Goal: Task Accomplishment & Management: Use online tool/utility

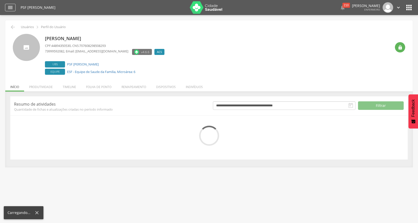
click at [11, 7] on icon "" at bounding box center [10, 8] width 6 height 6
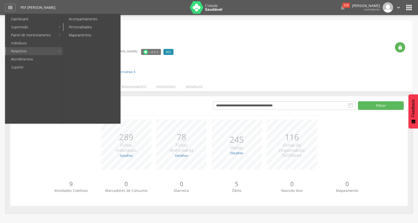
click at [80, 28] on link "Personalizados" at bounding box center [92, 27] width 57 height 8
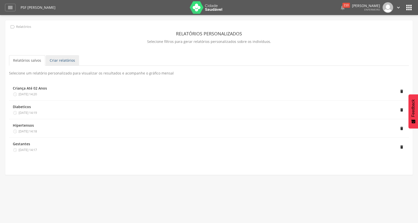
click at [61, 61] on link "Criar relatórios" at bounding box center [62, 60] width 33 height 11
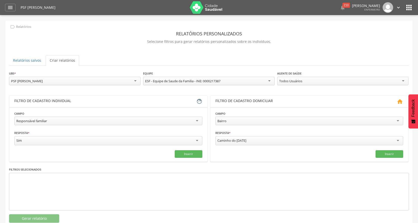
click at [298, 82] on div "Todos Usuários" at bounding box center [290, 81] width 23 height 5
click at [5, 6] on div "" at bounding box center [10, 8] width 11 height 8
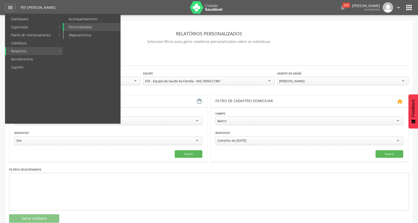
click at [78, 34] on link "Mapeamentos" at bounding box center [92, 35] width 57 height 8
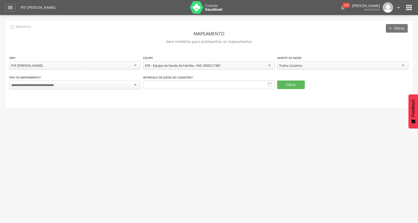
click at [297, 68] on div "Todos Usuários" at bounding box center [343, 65] width 132 height 9
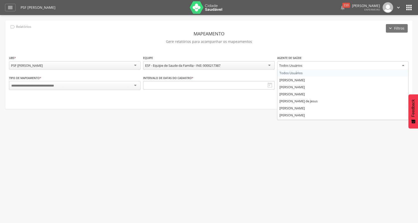
scroll to position [13, 0]
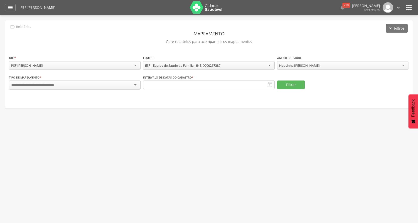
click at [307, 62] on div "Neucinha [PERSON_NAME]" at bounding box center [343, 65] width 132 height 9
click at [46, 90] on div at bounding box center [75, 86] width 132 height 10
click at [47, 87] on input "select-one" at bounding box center [39, 85] width 57 height 5
click at [30, 145] on div " Supervisão  Distritos  Ubs Coordenador: - [PERSON_NAME] / BA Intervalo de T…" at bounding box center [209, 126] width 418 height 223
click at [10, 12] on div " Dashboard Supervisão Produtividade Mapa da Cidade App desatualizado Última si…" at bounding box center [209, 7] width 408 height 15
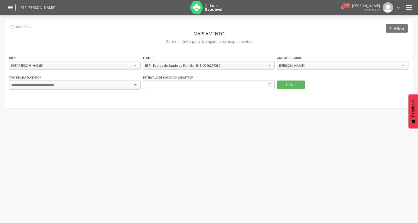
click at [10, 9] on icon "" at bounding box center [10, 8] width 6 height 6
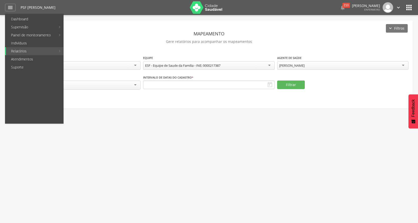
click at [165, 126] on div " Supervisão  Distritos  Ubs Coordenador: - [PERSON_NAME] / BA Intervalo de T…" at bounding box center [209, 126] width 418 height 223
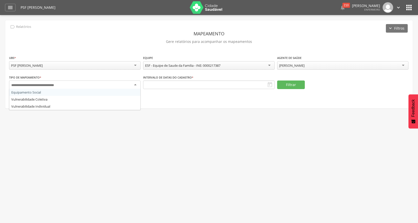
click at [54, 84] on input "select-one" at bounding box center [39, 85] width 57 height 5
click at [8, 7] on icon "" at bounding box center [10, 8] width 6 height 6
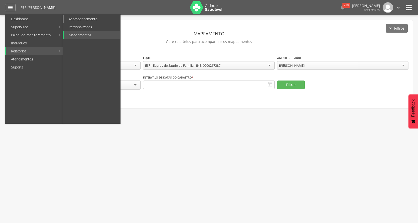
click at [84, 16] on link "Acompanhamento" at bounding box center [92, 19] width 57 height 8
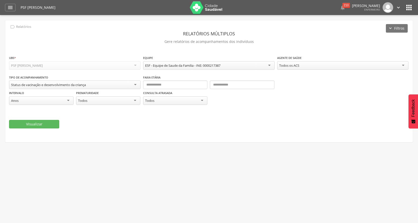
click at [297, 62] on div "Todos os ACS" at bounding box center [343, 65] width 132 height 9
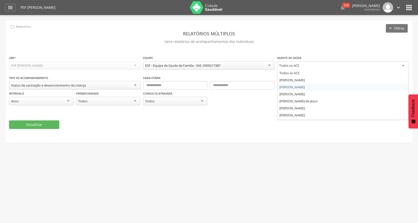
scroll to position [13, 0]
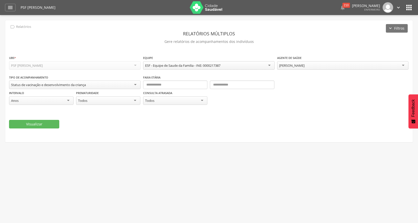
click at [42, 85] on div "Status de vacinação e desenvolvimento da criança" at bounding box center [48, 85] width 75 height 5
click at [129, 145] on div " Supervisão  Distritos  Ubs Coordenador: - [PERSON_NAME] / BA Intervalo de T…" at bounding box center [209, 126] width 418 height 223
click at [134, 85] on div "Status de vacinação e desenvolvimento da criança" at bounding box center [75, 85] width 132 height 9
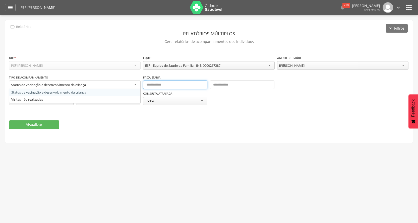
click at [174, 85] on input "text" at bounding box center [175, 85] width 65 height 9
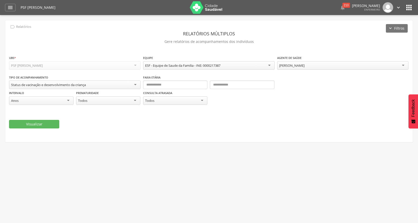
click at [86, 87] on div "Status de vacinação e desenvolvimento da criança" at bounding box center [48, 85] width 75 height 5
click at [9, 3] on div " Dashboard Supervisão Produtividade Mapa da Cidade App desatualizado Última si…" at bounding box center [209, 7] width 408 height 15
click at [10, 6] on icon "" at bounding box center [10, 8] width 6 height 6
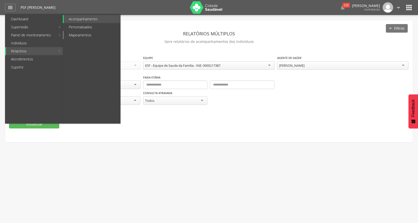
click at [91, 37] on link "Mapeamentos" at bounding box center [92, 35] width 57 height 8
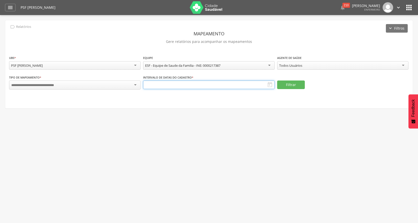
click at [169, 86] on input "text" at bounding box center [209, 85] width 132 height 9
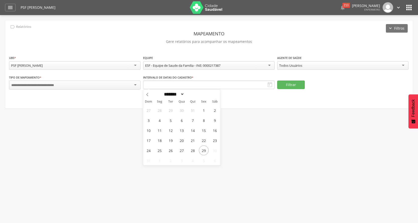
click at [90, 86] on div at bounding box center [75, 85] width 132 height 9
click at [12, 6] on icon "" at bounding box center [10, 8] width 6 height 6
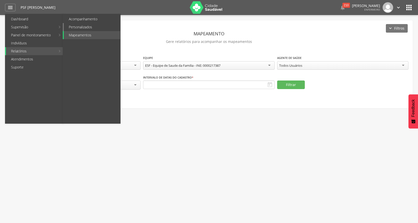
click at [82, 28] on link "Personalizados" at bounding box center [92, 27] width 57 height 8
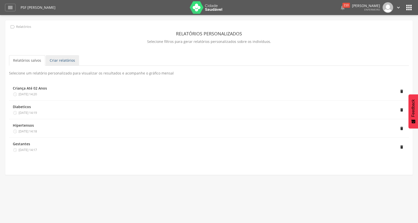
click at [71, 59] on link "Criar relatórios" at bounding box center [62, 60] width 33 height 11
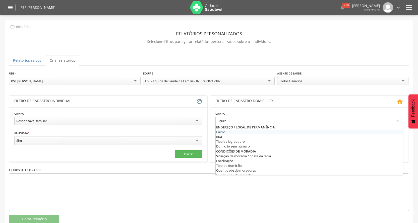
click at [248, 122] on div "Bairro" at bounding box center [310, 121] width 188 height 9
click at [248, 121] on div "Bairro" at bounding box center [310, 121] width 188 height 9
click at [166, 193] on div at bounding box center [209, 193] width 400 height 38
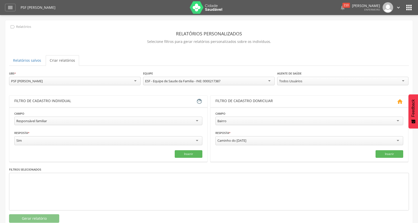
click at [237, 140] on div "Caminho do [DATE]" at bounding box center [232, 140] width 29 height 5
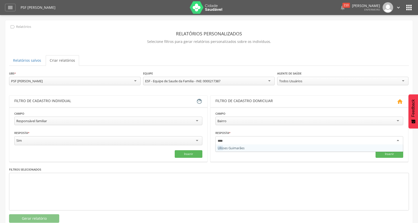
type input "*****"
click at [299, 82] on div "Todos Usuários" at bounding box center [290, 81] width 23 height 5
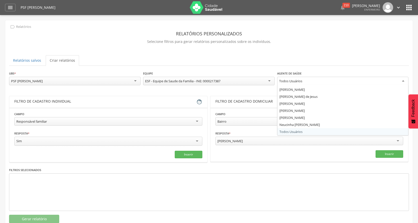
scroll to position [15, 0]
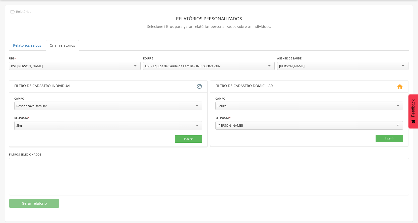
click at [65, 105] on div "Responsável familiar" at bounding box center [108, 106] width 188 height 9
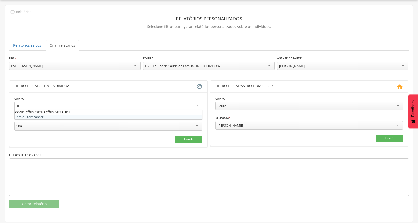
type input "*"
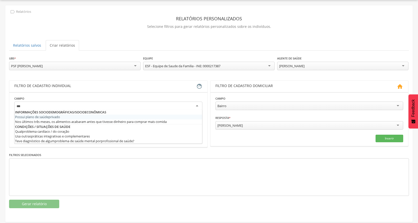
scroll to position [0, 0]
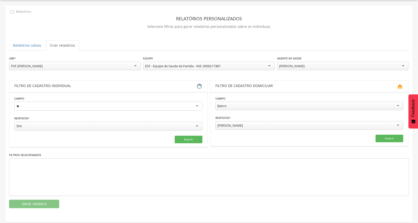
type input "*"
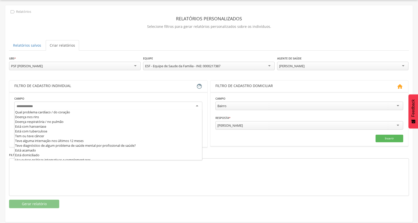
scroll to position [246, 0]
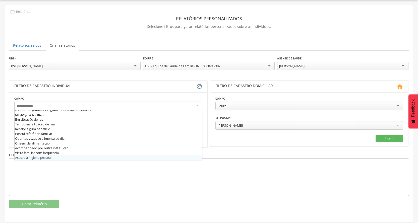
click at [85, 176] on div at bounding box center [209, 178] width 400 height 38
